Goal: Transaction & Acquisition: Purchase product/service

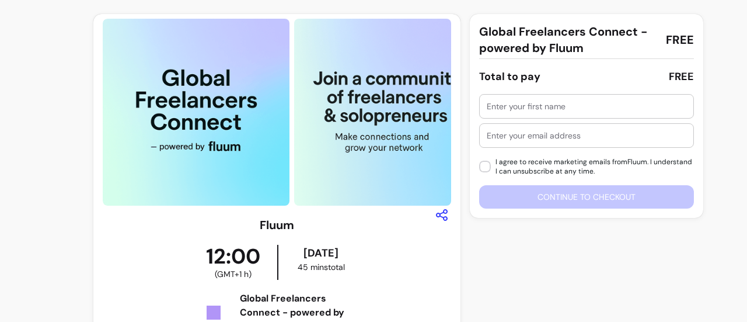
scroll to position [170, 0]
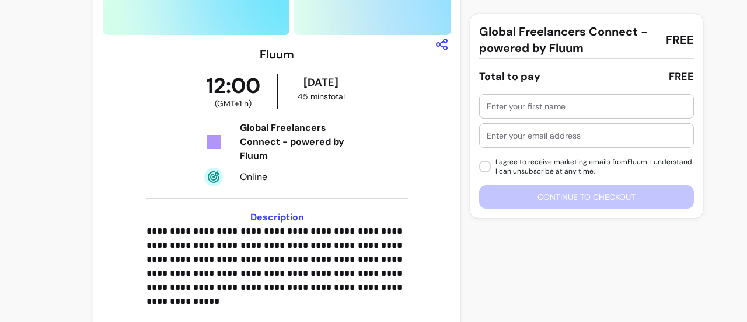
click at [592, 99] on div at bounding box center [587, 106] width 200 height 23
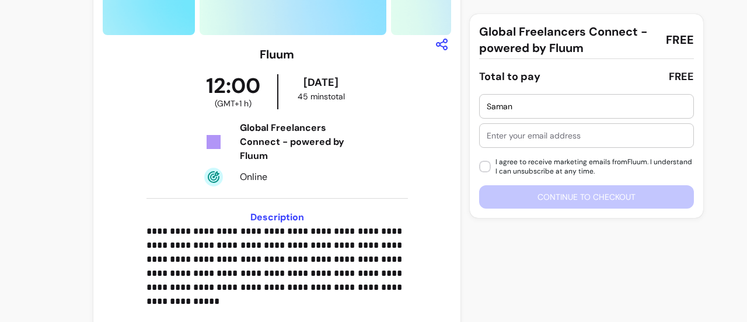
type input "Saman"
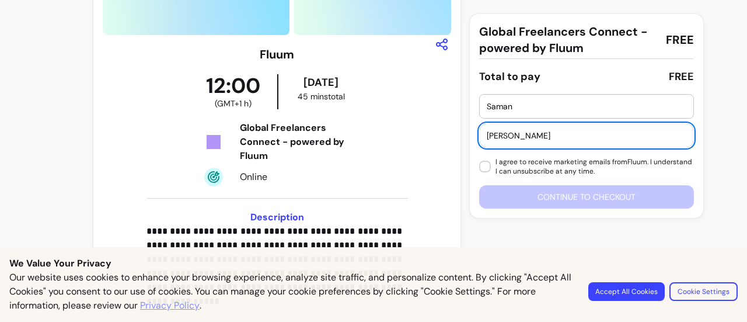
type input "saman.athar@hotmail.com"
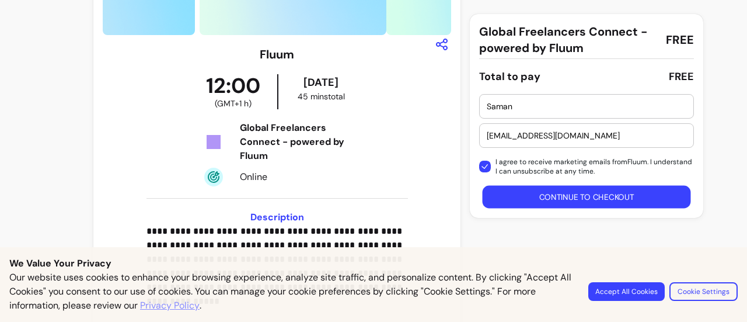
click at [582, 200] on button "Continue to checkout" at bounding box center [587, 197] width 208 height 23
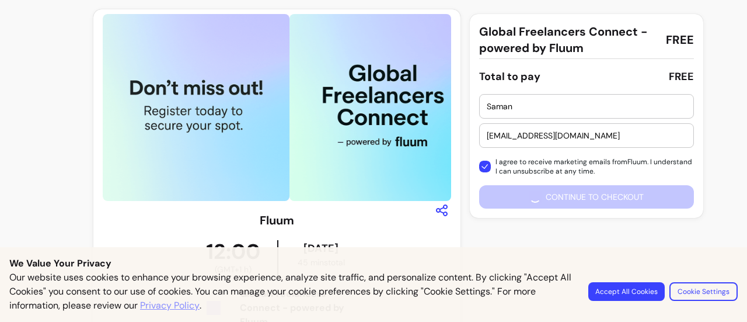
scroll to position [0, 0]
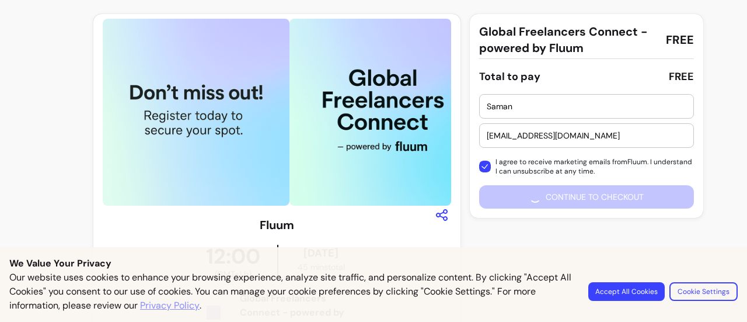
click at [641, 286] on button "Accept All Cookies" at bounding box center [626, 291] width 76 height 19
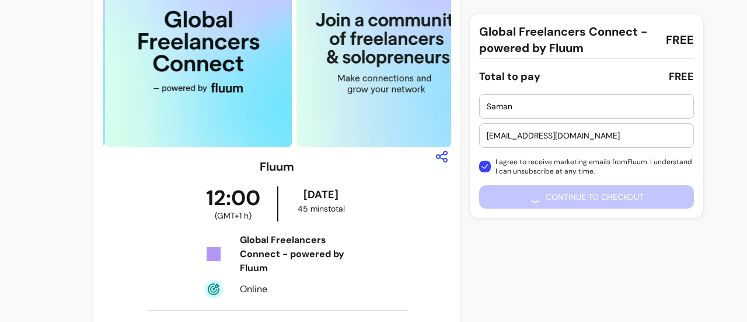
scroll to position [117, 0]
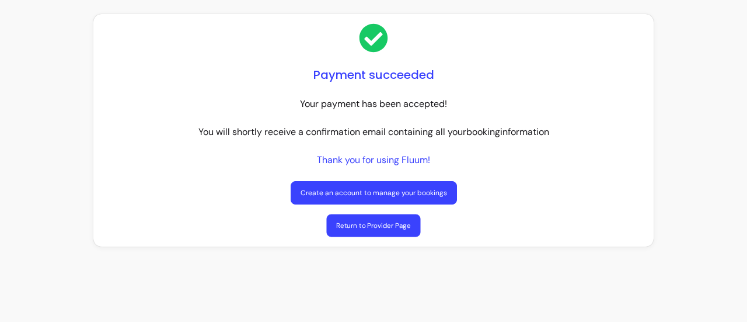
click at [404, 226] on link "Return to Provider Page" at bounding box center [373, 225] width 94 height 23
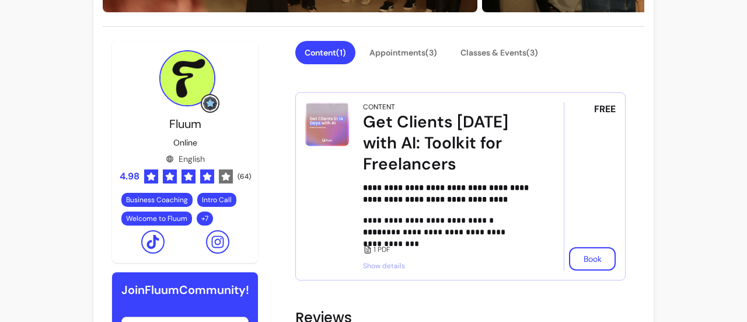
scroll to position [292, 0]
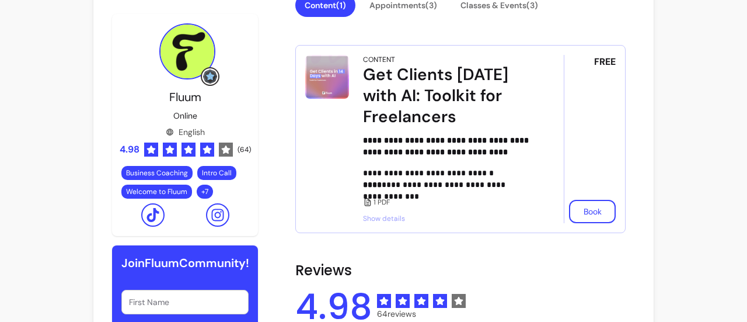
click at [376, 214] on span "Show details" at bounding box center [447, 218] width 168 height 9
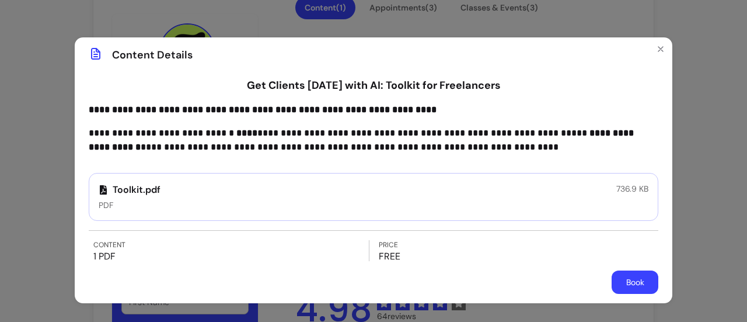
scroll to position [15, 0]
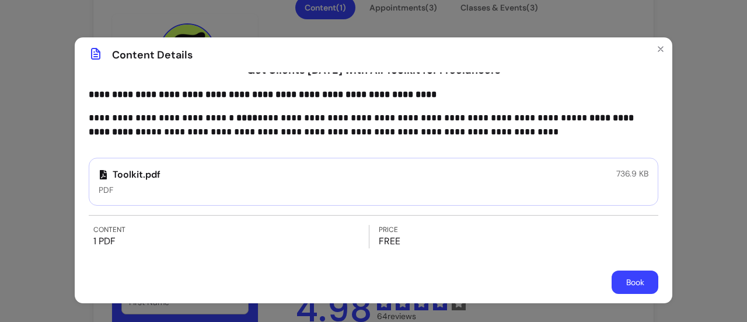
click at [274, 182] on div "Toolkit.pdf PDF 736.9 KB" at bounding box center [374, 182] width 570 height 48
click at [144, 172] on p "Toolkit.pdf" at bounding box center [130, 175] width 62 height 14
click at [102, 175] on icon at bounding box center [103, 174] width 9 height 9
click at [99, 182] on div "Toolkit.pdf PDF" at bounding box center [130, 182] width 62 height 28
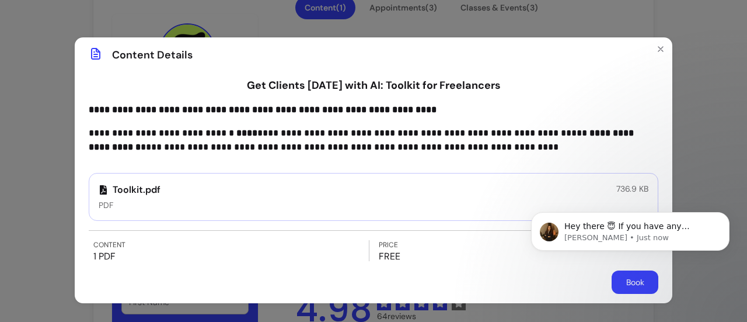
scroll to position [0, 0]
click at [636, 287] on body "Hey there 😇 If you have any question about what you can do with Fluum, I'm here…" at bounding box center [630, 251] width 224 height 119
click at [543, 121] on div "**********" at bounding box center [374, 128] width 570 height 51
click at [647, 288] on body "Hey there 😇 If you have any question about what you can do with Fluum, I'm here…" at bounding box center [630, 251] width 224 height 119
click at [651, 48] on button "Close" at bounding box center [660, 49] width 19 height 19
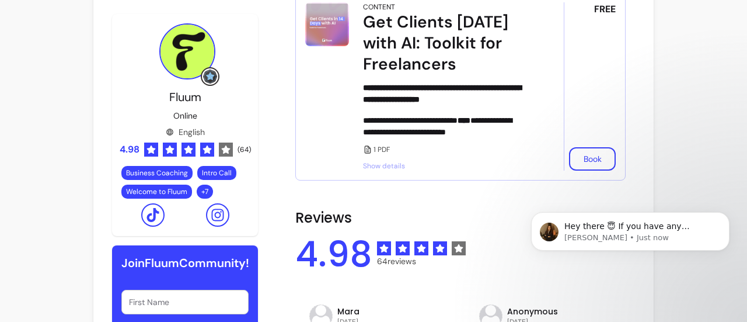
scroll to position [400, 0]
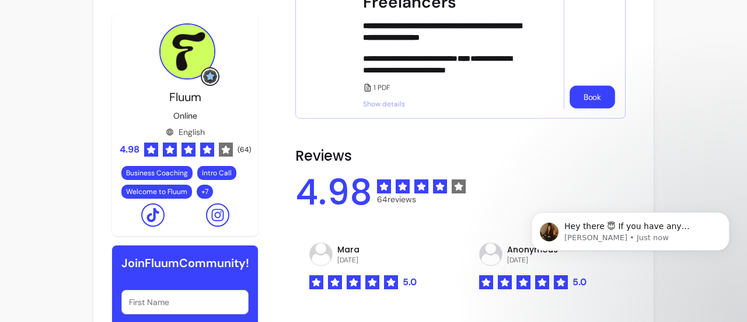
click at [578, 97] on button "Book" at bounding box center [593, 97] width 46 height 23
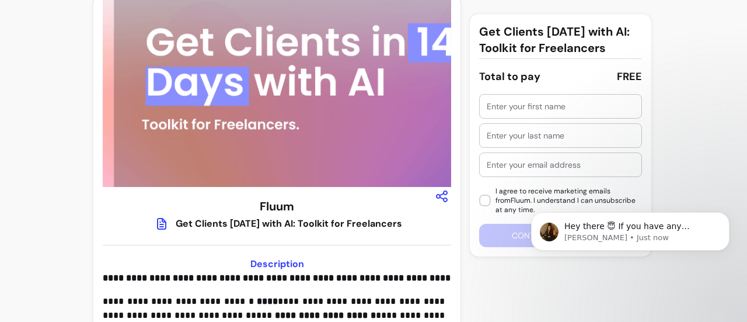
scroll to position [14, 0]
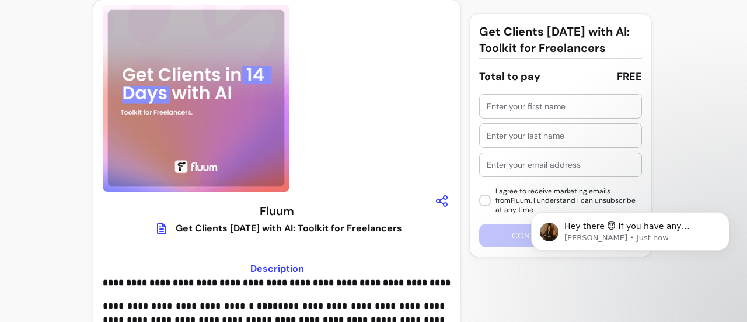
click at [577, 103] on input "text" at bounding box center [561, 106] width 148 height 12
type input "SAMAN"
type input "ATHAR"
type input "saman.athar@hotmail.com"
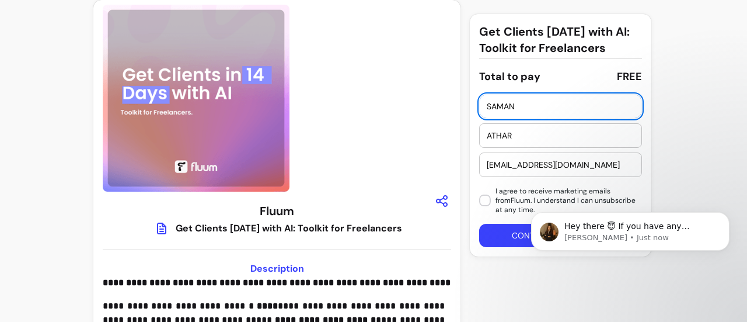
click at [550, 163] on input "saman.athar@hotmail.com" at bounding box center [561, 165] width 148 height 12
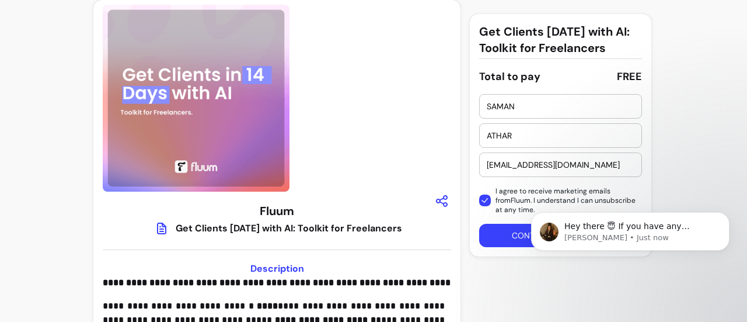
click at [514, 237] on html "Hey there 😇 If you have any question about what you can do with Fluum, I'm here…" at bounding box center [630, 251] width 233 height 128
click at [724, 216] on icon "Dismiss notification" at bounding box center [726, 215] width 6 height 6
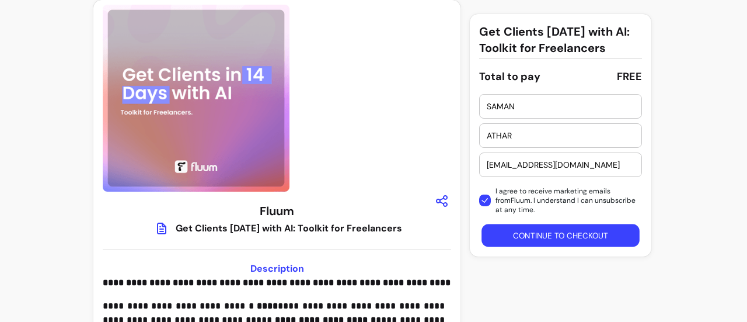
click at [618, 235] on button "Continue to checkout" at bounding box center [561, 235] width 158 height 23
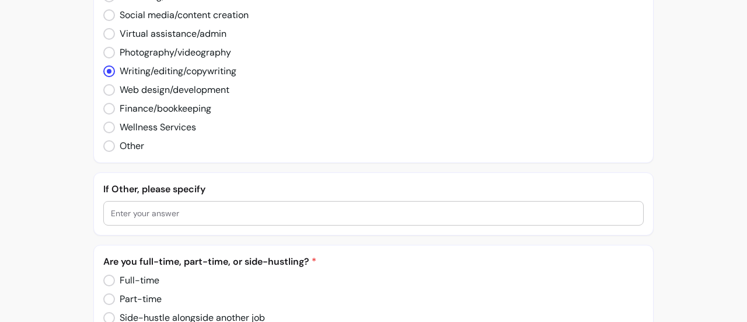
scroll to position [525, 0]
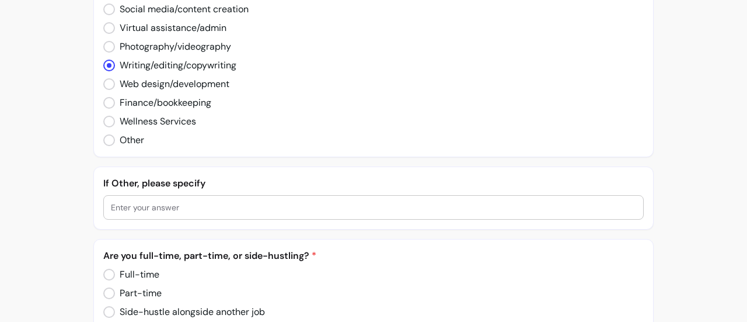
click at [235, 212] on div at bounding box center [373, 207] width 525 height 23
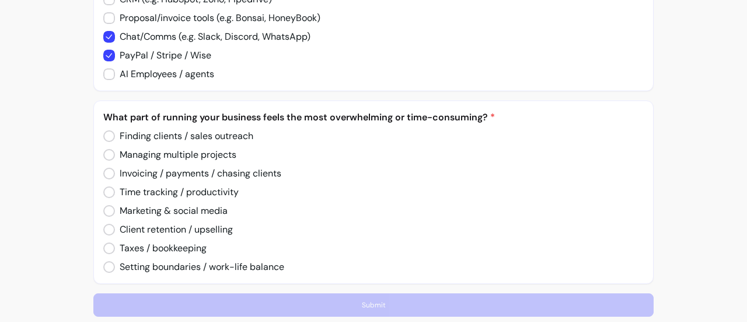
scroll to position [1226, 0]
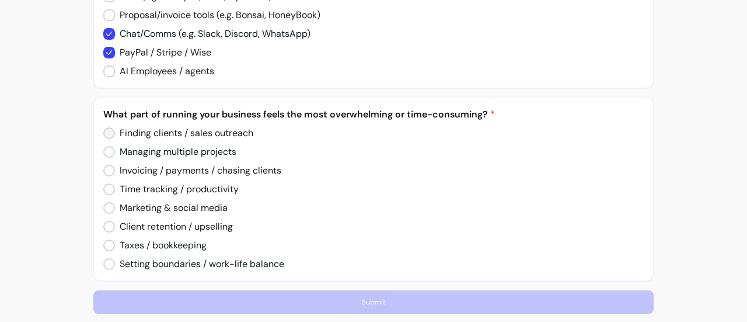
click at [99, 128] on label "Finding clients / sales outreach" at bounding box center [178, 132] width 159 height 23
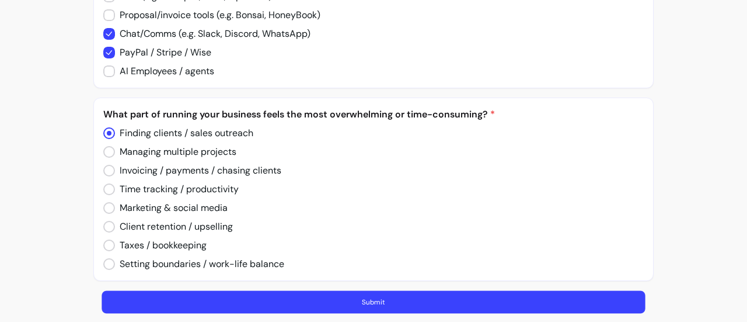
click at [341, 296] on button "Submit" at bounding box center [373, 302] width 543 height 23
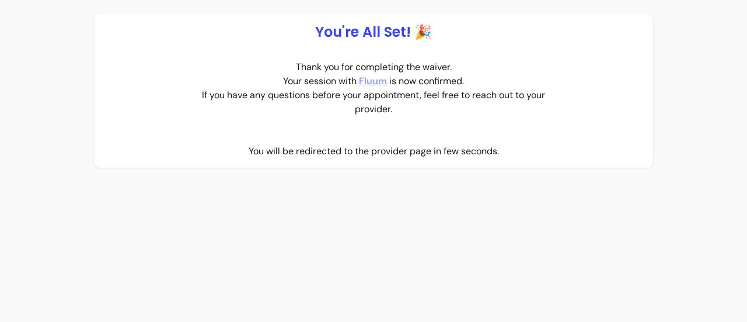
scroll to position [0, 0]
